Goal: Book appointment/travel/reservation

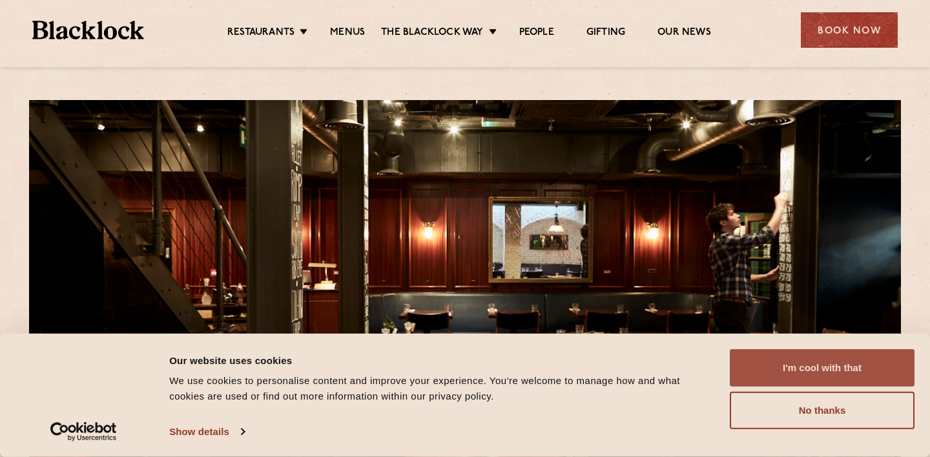
click at [805, 376] on button "I'm cool with that" at bounding box center [822, 367] width 185 height 37
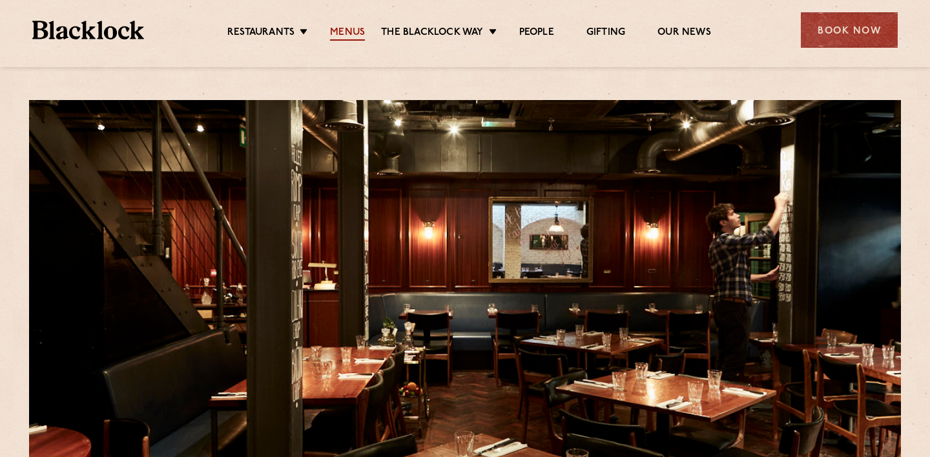
click at [346, 31] on link "Menus" at bounding box center [347, 33] width 35 height 14
click at [821, 33] on div "Book Now" at bounding box center [849, 30] width 97 height 36
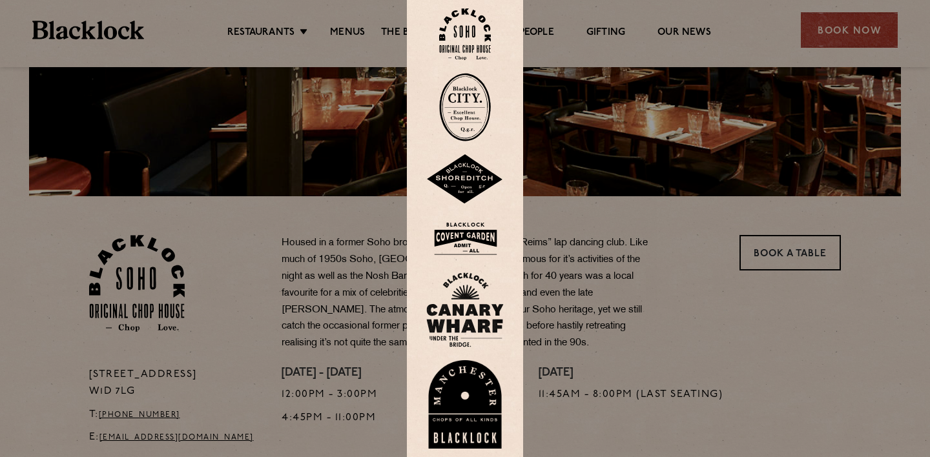
scroll to position [278, 0]
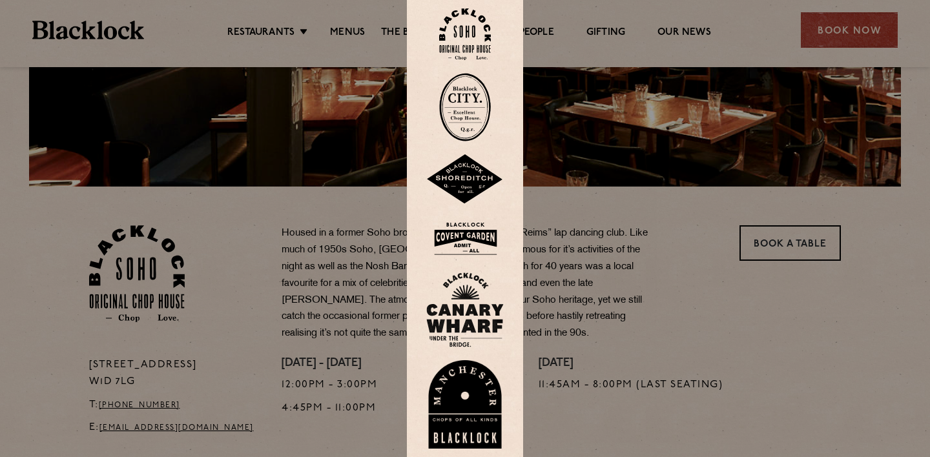
click at [613, 317] on div at bounding box center [465, 228] width 930 height 457
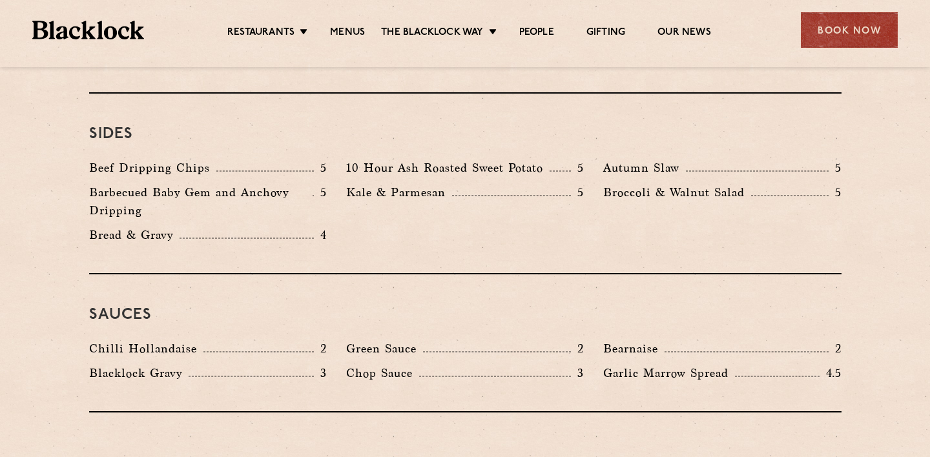
scroll to position [1933, 0]
